Goal: Information Seeking & Learning: Learn about a topic

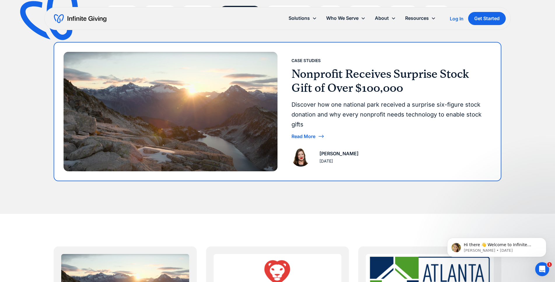
scroll to position [91, 0]
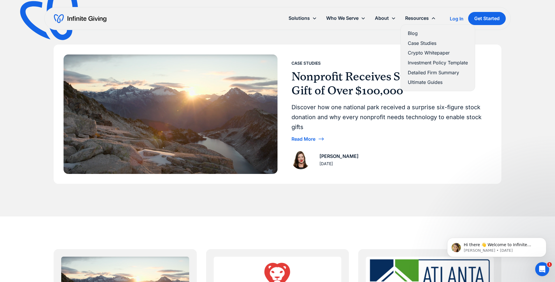
click at [429, 41] on link "Case Studies" at bounding box center [438, 43] width 60 height 8
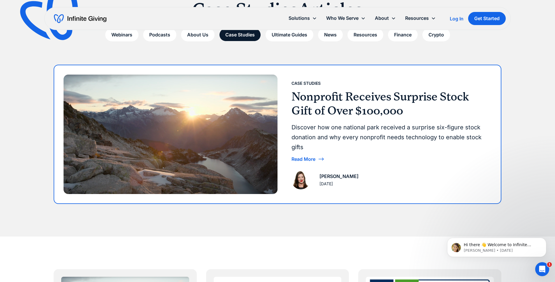
click at [329, 167] on div "Case Studies Nonprofit Receives Surprise Stock Gift of Over $100,000 Discover h…" at bounding box center [388, 134] width 223 height 138
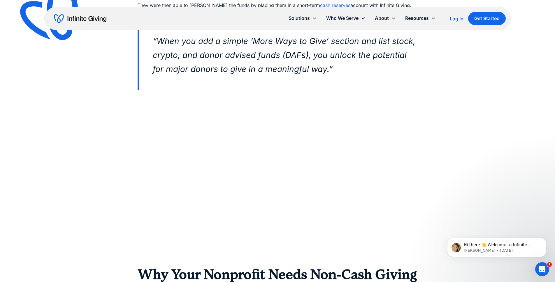
scroll to position [377, 0]
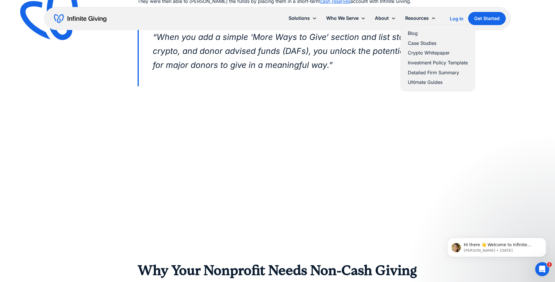
click at [420, 85] on link "Ultimate Guides" at bounding box center [438, 82] width 60 height 8
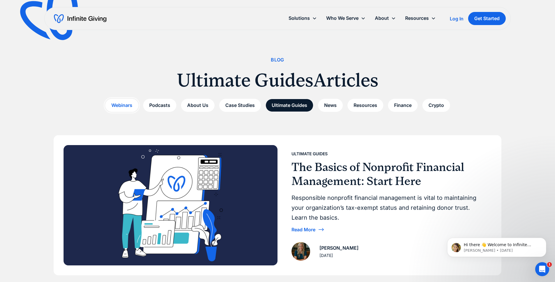
click at [127, 103] on link "Webinars" at bounding box center [121, 105] width 33 height 13
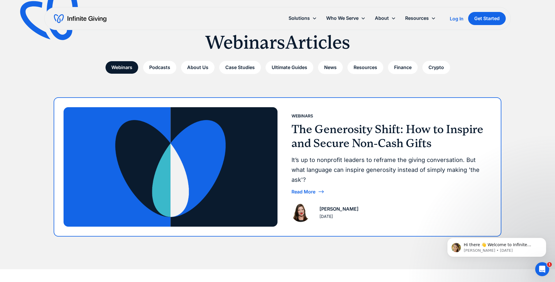
scroll to position [37, 0]
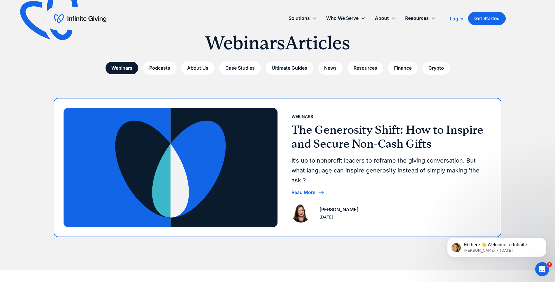
click at [204, 153] on img at bounding box center [171, 167] width 214 height 119
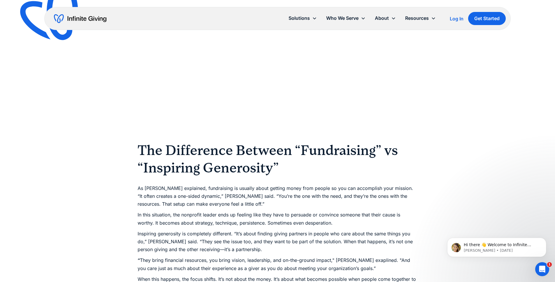
scroll to position [498, 0]
